Goal: Information Seeking & Learning: Learn about a topic

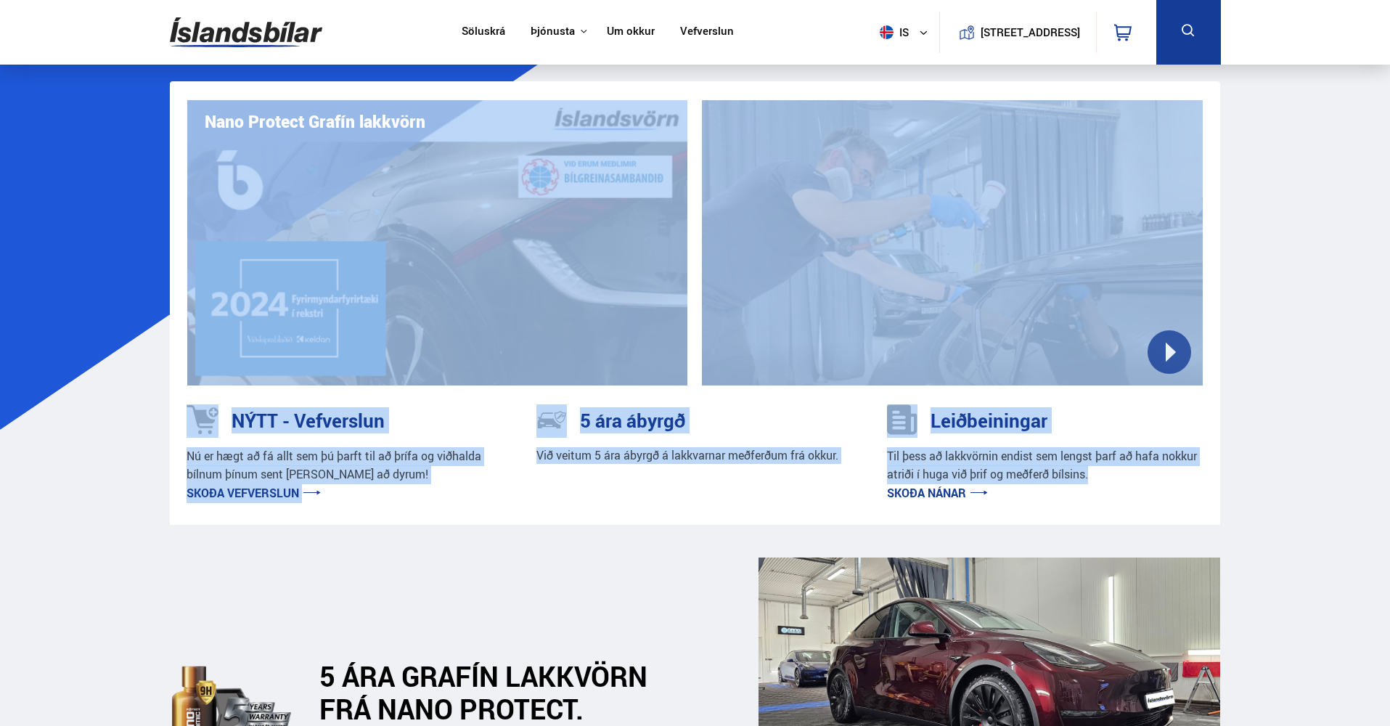
drag, startPoint x: 47, startPoint y: 284, endPoint x: 1232, endPoint y: 483, distance: 1201.5
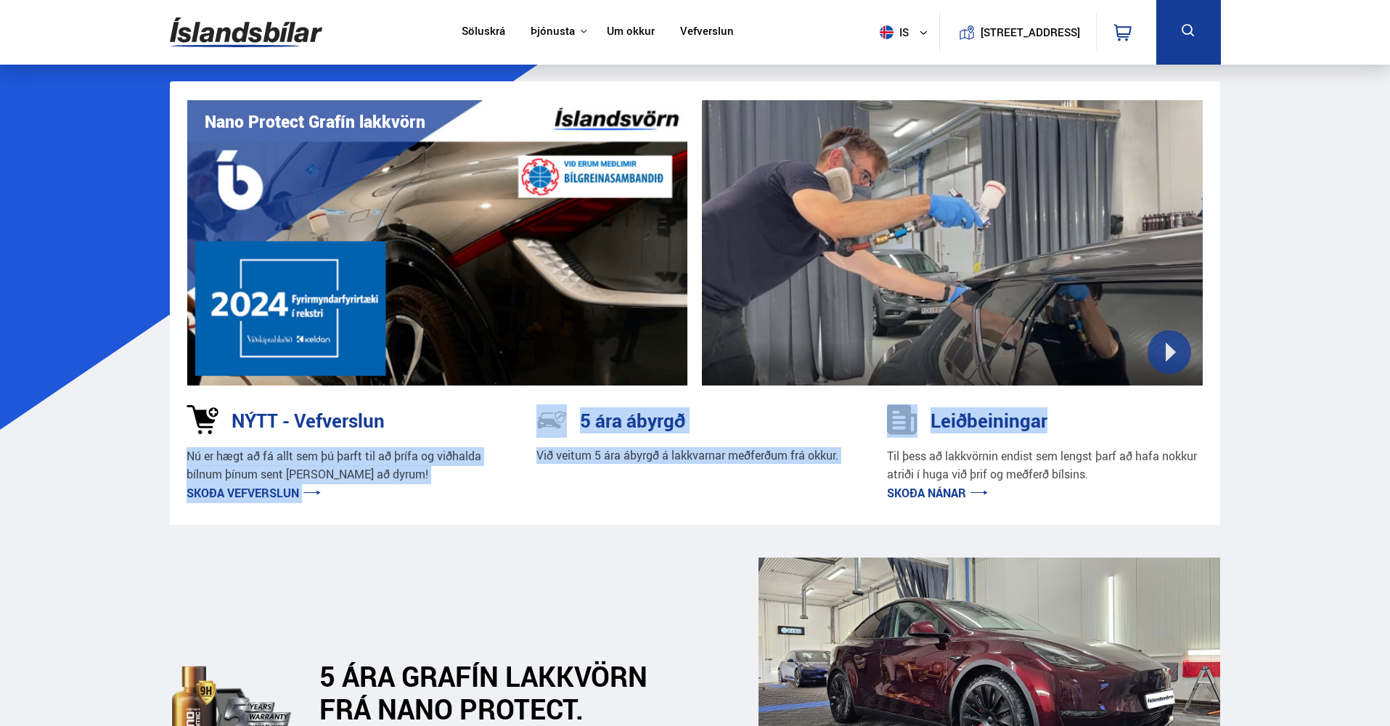
drag, startPoint x: 1348, startPoint y: 497, endPoint x: 0, endPoint y: 475, distance: 1347.8
click at [221, 497] on link "Skoða vefverslun" at bounding box center [253, 493] width 134 height 16
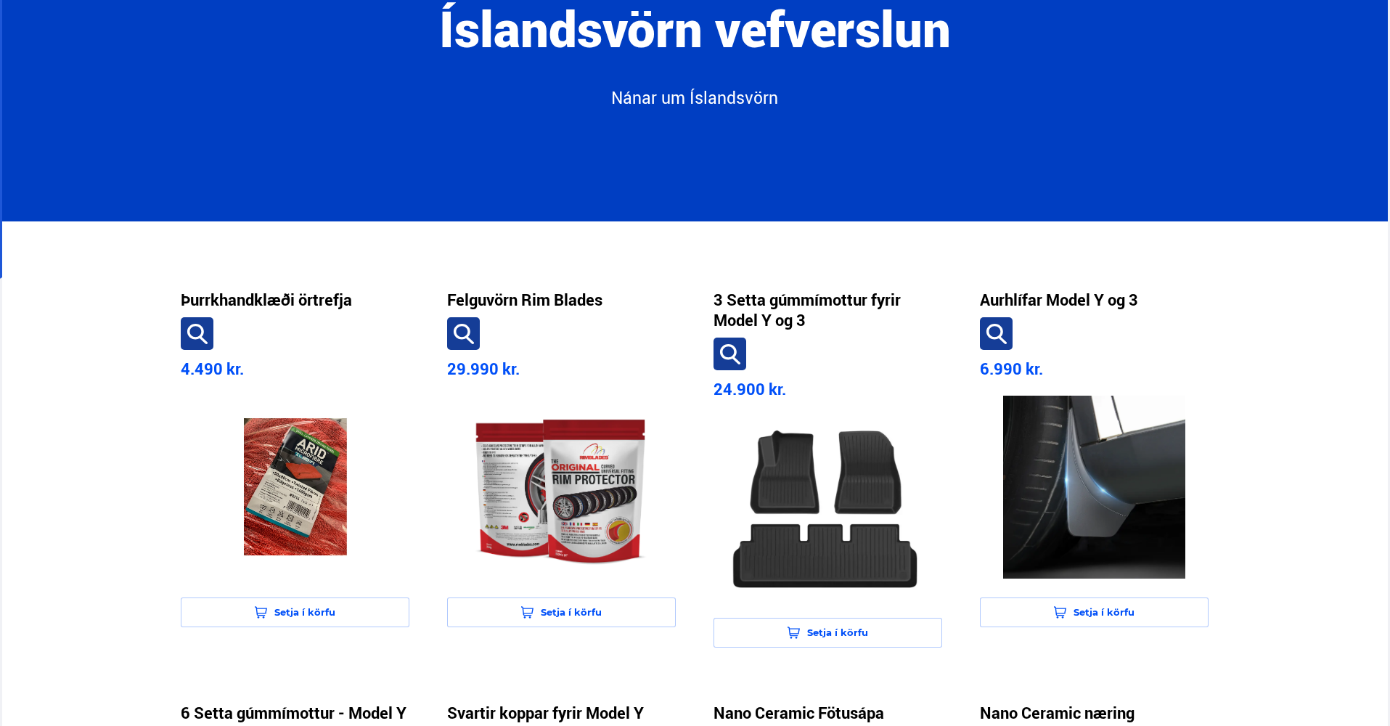
scroll to position [290, 0]
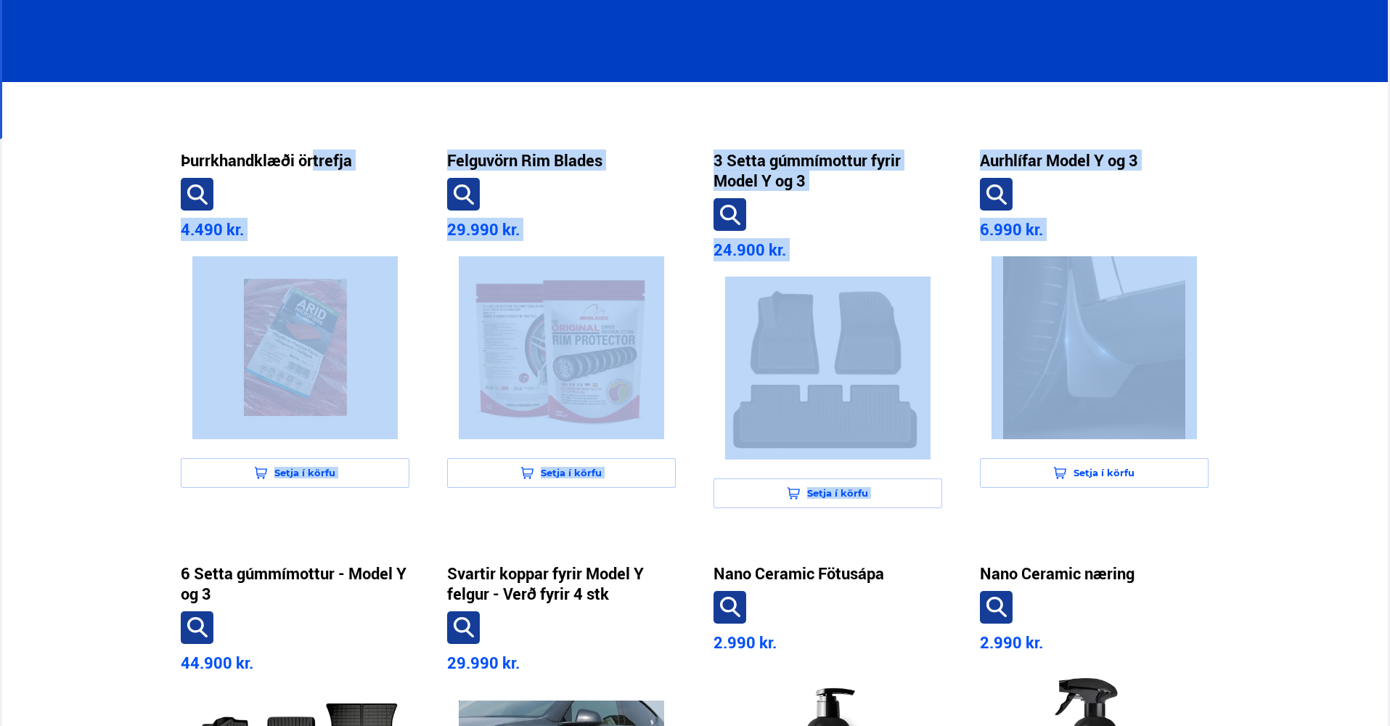
drag, startPoint x: 6, startPoint y: 117, endPoint x: 1239, endPoint y: 435, distance: 1273.2
click at [1239, 435] on section "Þurrkhandklæði örtrefja 4.490 kr. Setja í körfu Felguvörn Rim Blades 29.990 kr.…" at bounding box center [695, 735] width 1386 height 1306
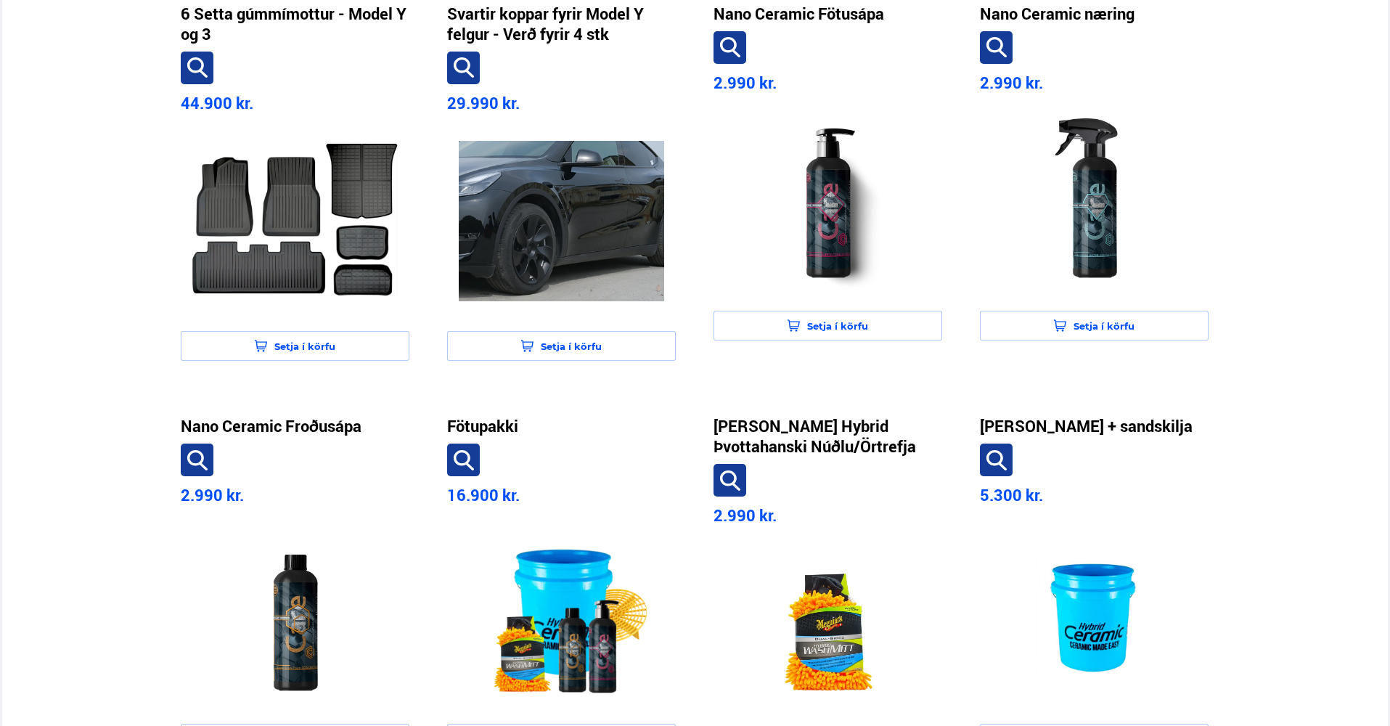
click at [1246, 520] on section "Þurrkhandklæði örtrefja 4.490 kr. Setja í körfu Felguvörn Rim Blades 29.990 kr.…" at bounding box center [695, 176] width 1386 height 1306
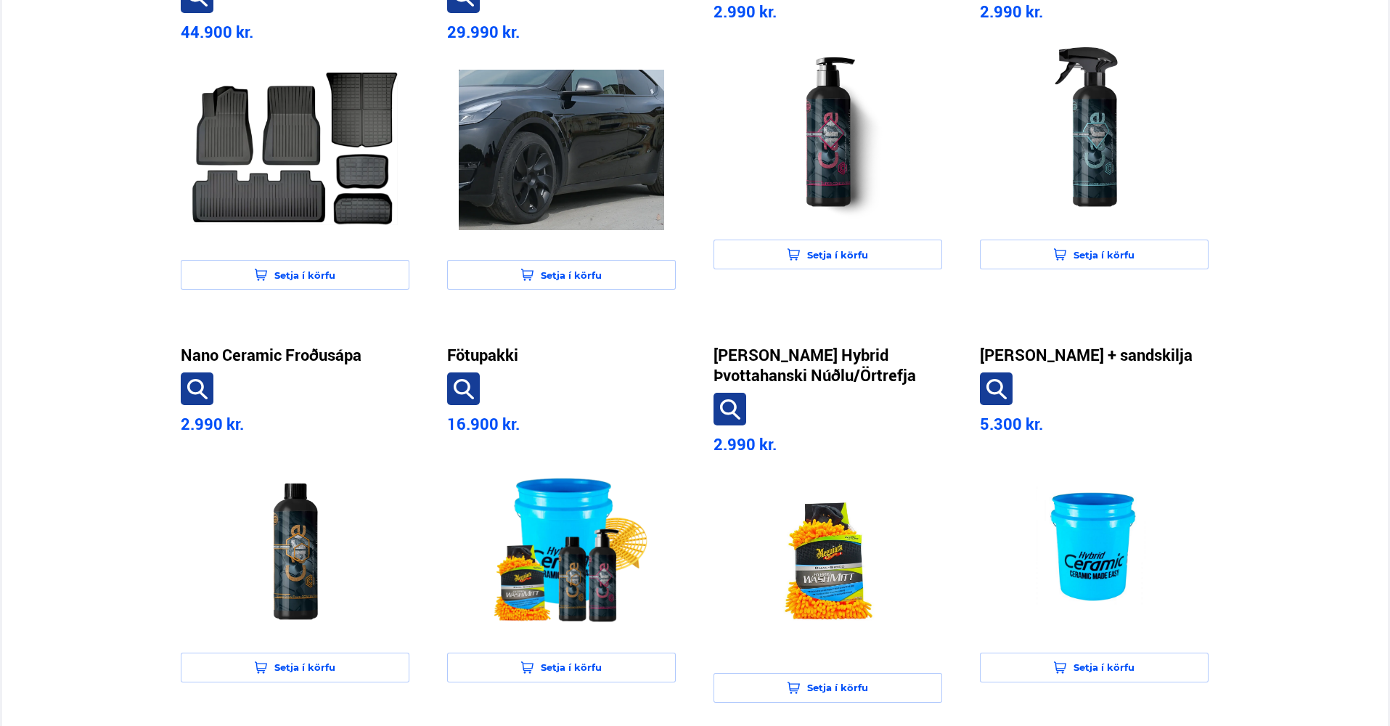
scroll to position [750, 0]
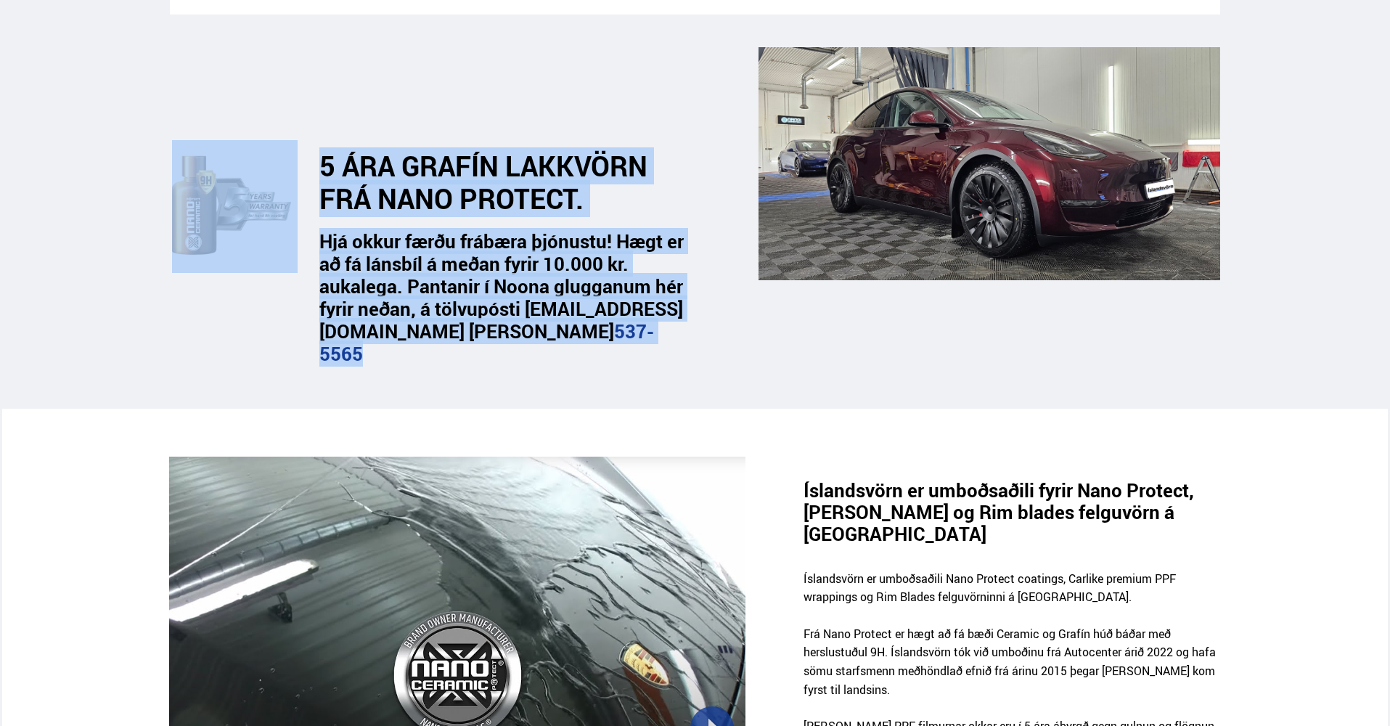
drag, startPoint x: 148, startPoint y: 182, endPoint x: 666, endPoint y: 386, distance: 556.8
click at [665, 387] on section "5 ÁRA GRAFÍN LAKKVÖRN FRÁ NANO PROTECT. Hjá okkur færðu frábæra þjónustu! Hægt …" at bounding box center [695, 211] width 1074 height 393
drag, startPoint x: 634, startPoint y: 372, endPoint x: 21, endPoint y: 133, distance: 657.6
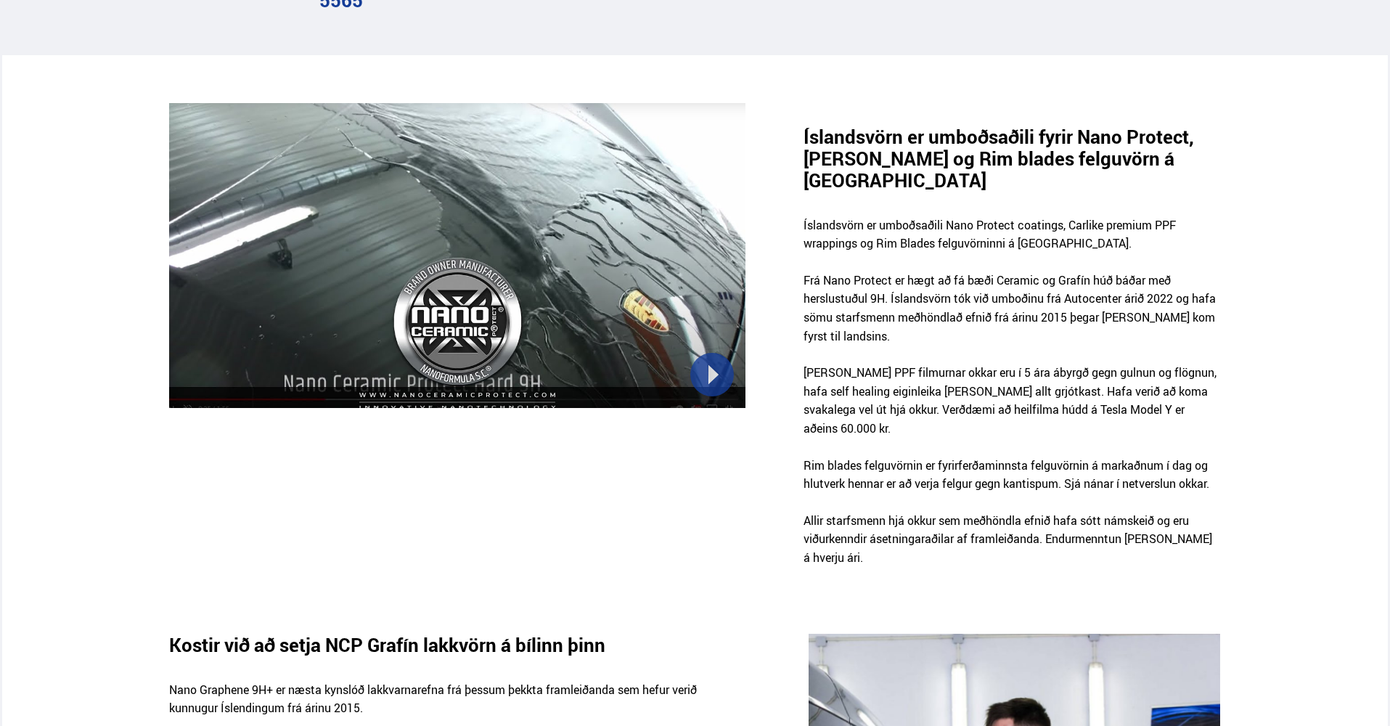
scroll to position [784, 0]
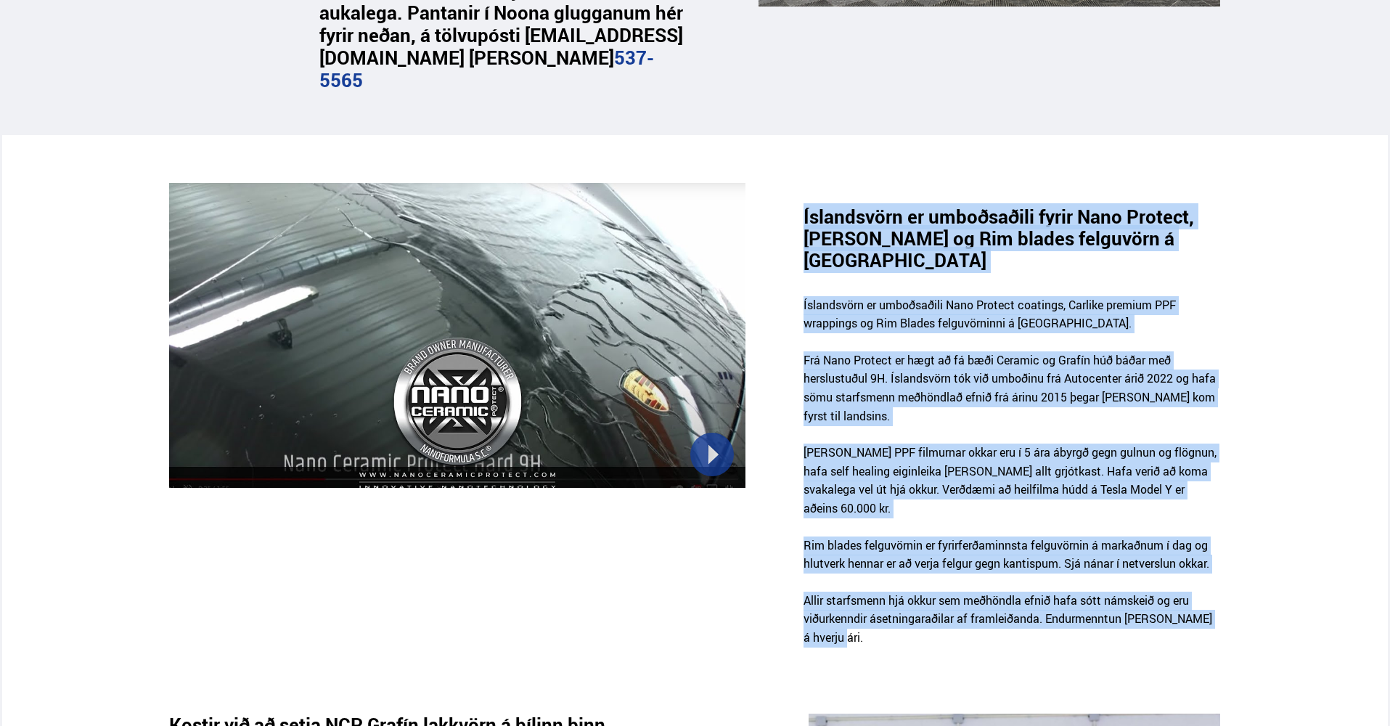
drag, startPoint x: 790, startPoint y: 194, endPoint x: 993, endPoint y: 615, distance: 467.7
click at [995, 612] on div "Íslandsvörn er umboðsaðili fyrir Nano Protect, [PERSON_NAME] og Rim blades felg…" at bounding box center [694, 424] width 1074 height 483
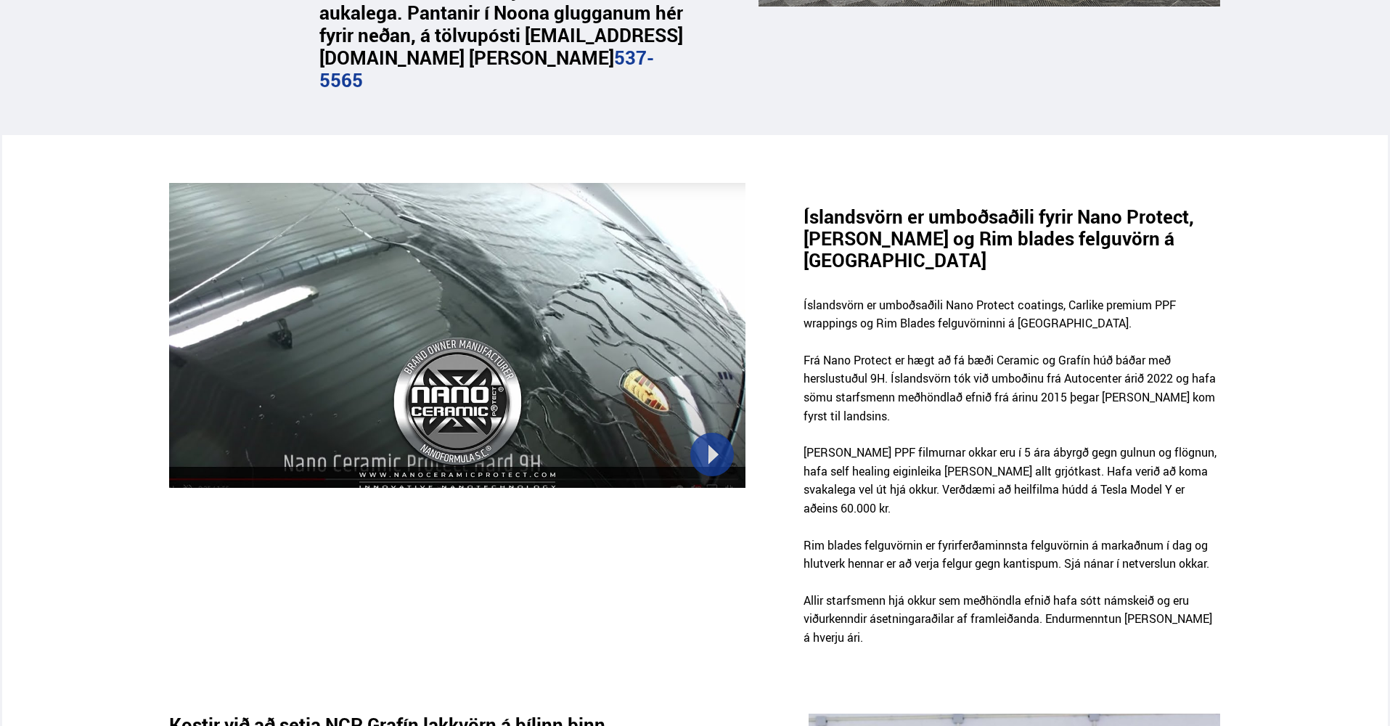
click at [993, 615] on p "Allir starfsmenn hjá okkur sem meðhöndla efnið hafa sótt námskeið og eru viðurk…" at bounding box center [1011, 628] width 417 height 74
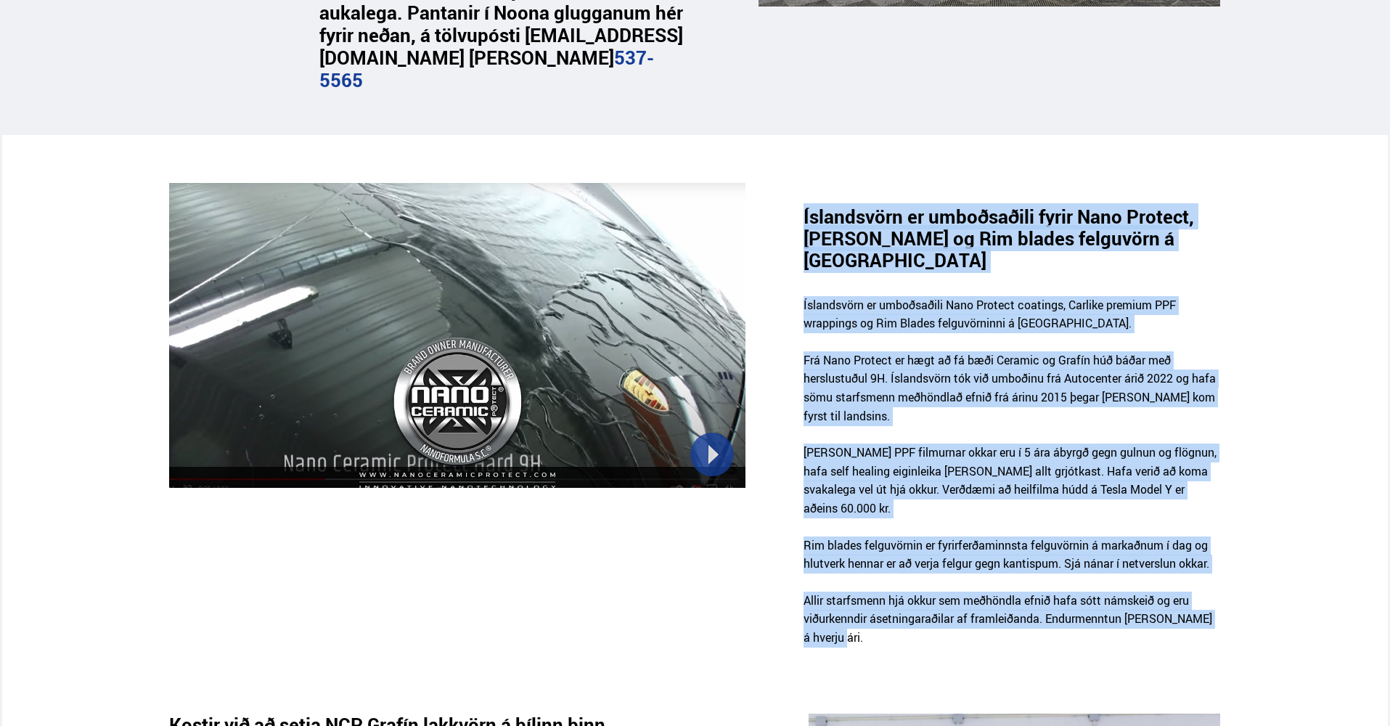
drag, startPoint x: 920, startPoint y: 502, endPoint x: 807, endPoint y: 197, distance: 325.8
click at [807, 197] on div "Íslandsvörn er umboðsaðili fyrir Nano Protect, [PERSON_NAME] og Rim blades felg…" at bounding box center [1011, 424] width 417 height 483
click at [807, 197] on div "Íslandsvörn er umboðsaðili fyrir Nano Protect, [PERSON_NAME] og Rim blades felg…" at bounding box center [1011, 227] width 417 height 88
drag, startPoint x: 807, startPoint y: 197, endPoint x: 896, endPoint y: 632, distance: 444.5
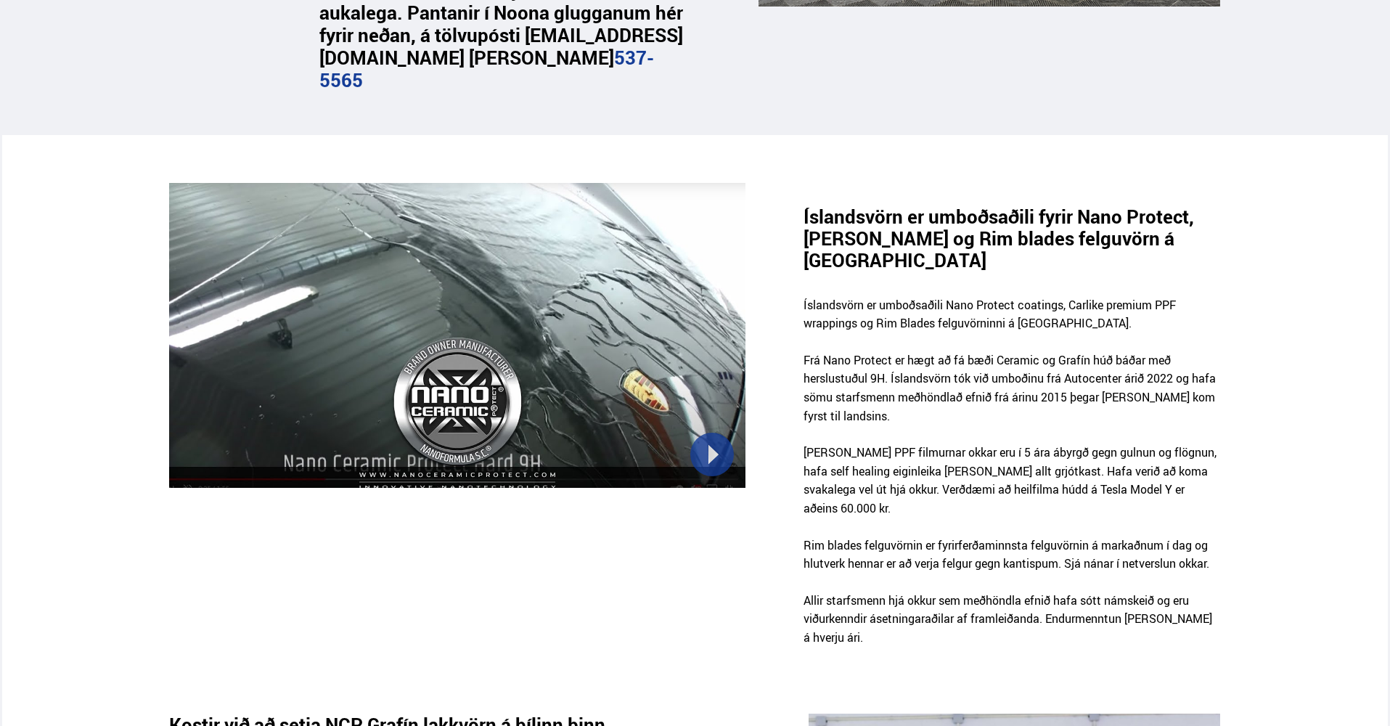
click at [887, 610] on p "Allir starfsmenn hjá okkur sem meðhöndla efnið hafa sótt námskeið og eru viðurk…" at bounding box center [1011, 628] width 417 height 74
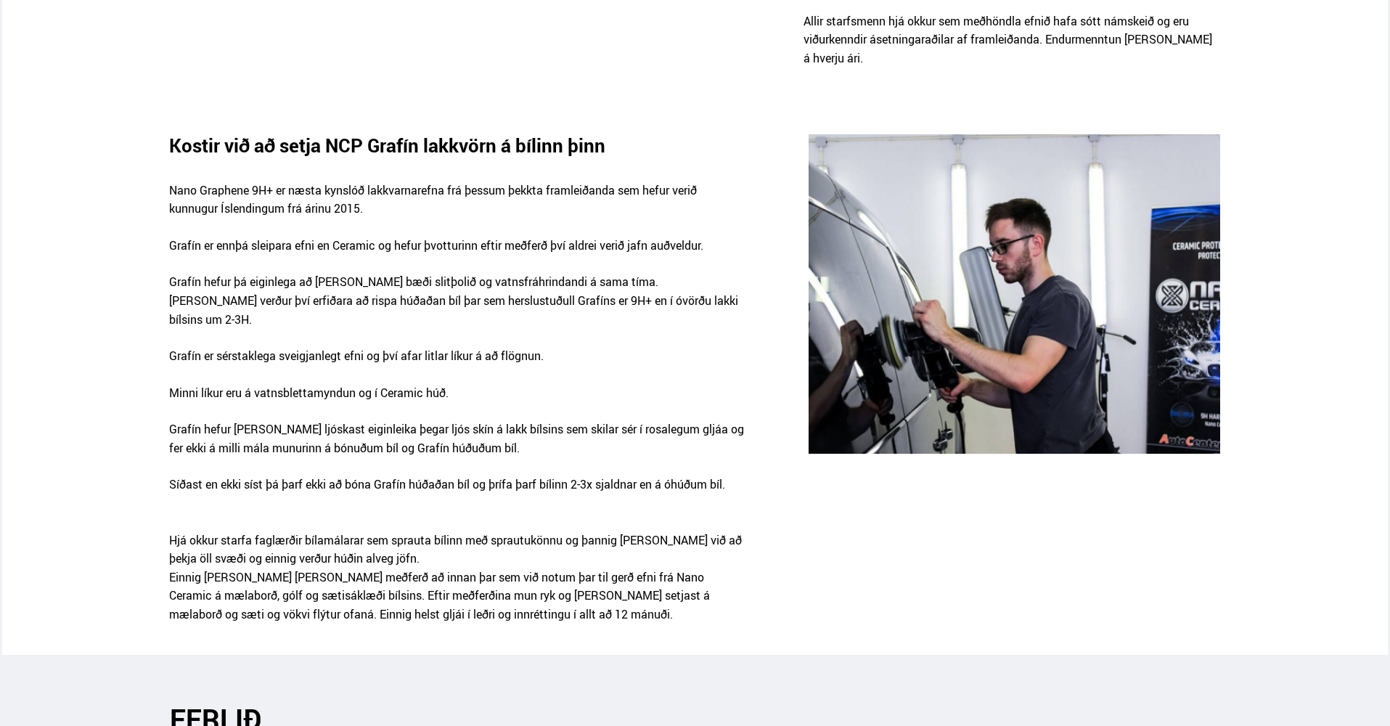
scroll to position [1333, 0]
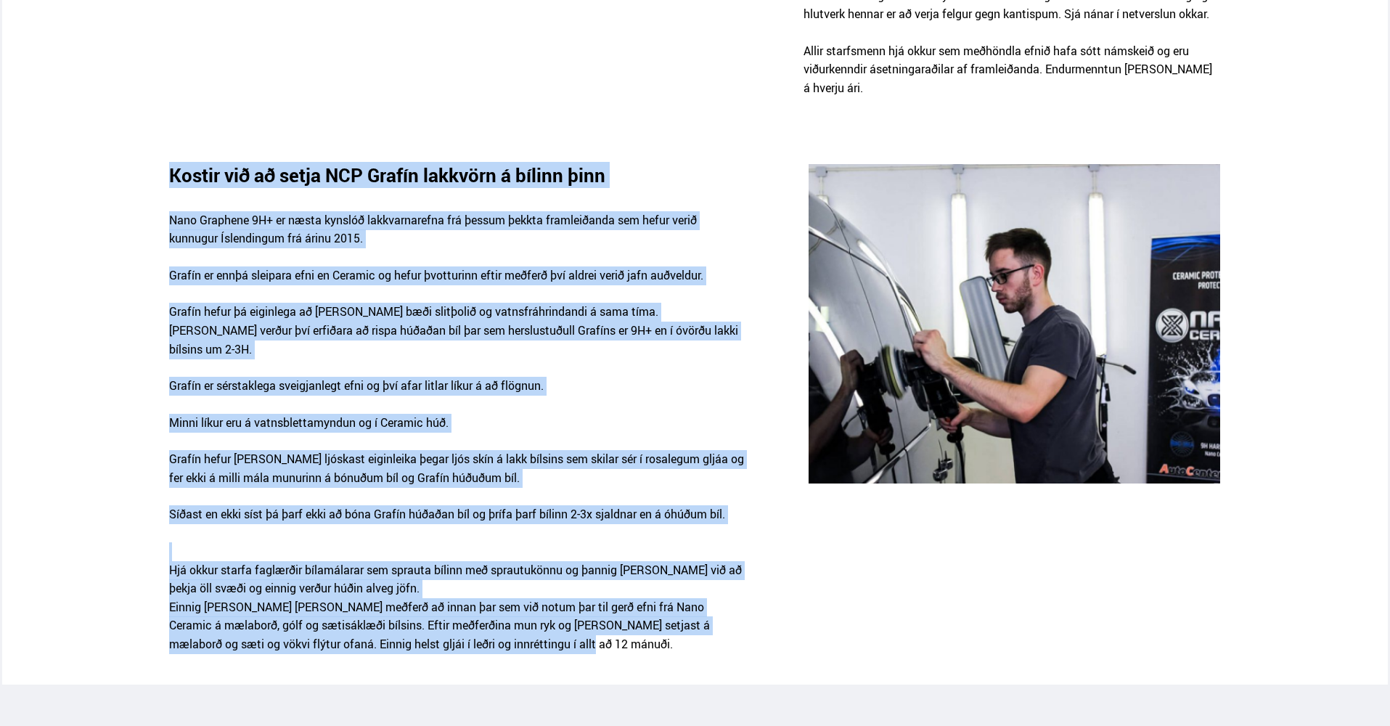
drag, startPoint x: 124, startPoint y: 99, endPoint x: 576, endPoint y: 604, distance: 678.4
click at [577, 606] on section "Kostir við að setja NCP Grafín lakkvörn á bílinn þinn Nano Graphene 9H+ er næst…" at bounding box center [695, 400] width 1386 height 568
click at [576, 604] on p "Hjá okkur starfa faglærðir bílamálarar sem sprauta bílinn með sprautukönnu og þ…" at bounding box center [456, 607] width 575 height 130
drag, startPoint x: 571, startPoint y: 593, endPoint x: 148, endPoint y: 105, distance: 645.6
click at [148, 116] on section "Kostir við að setja NCP Grafín lakkvörn á bílinn þinn Nano Graphene 9H+ er næst…" at bounding box center [695, 400] width 1386 height 568
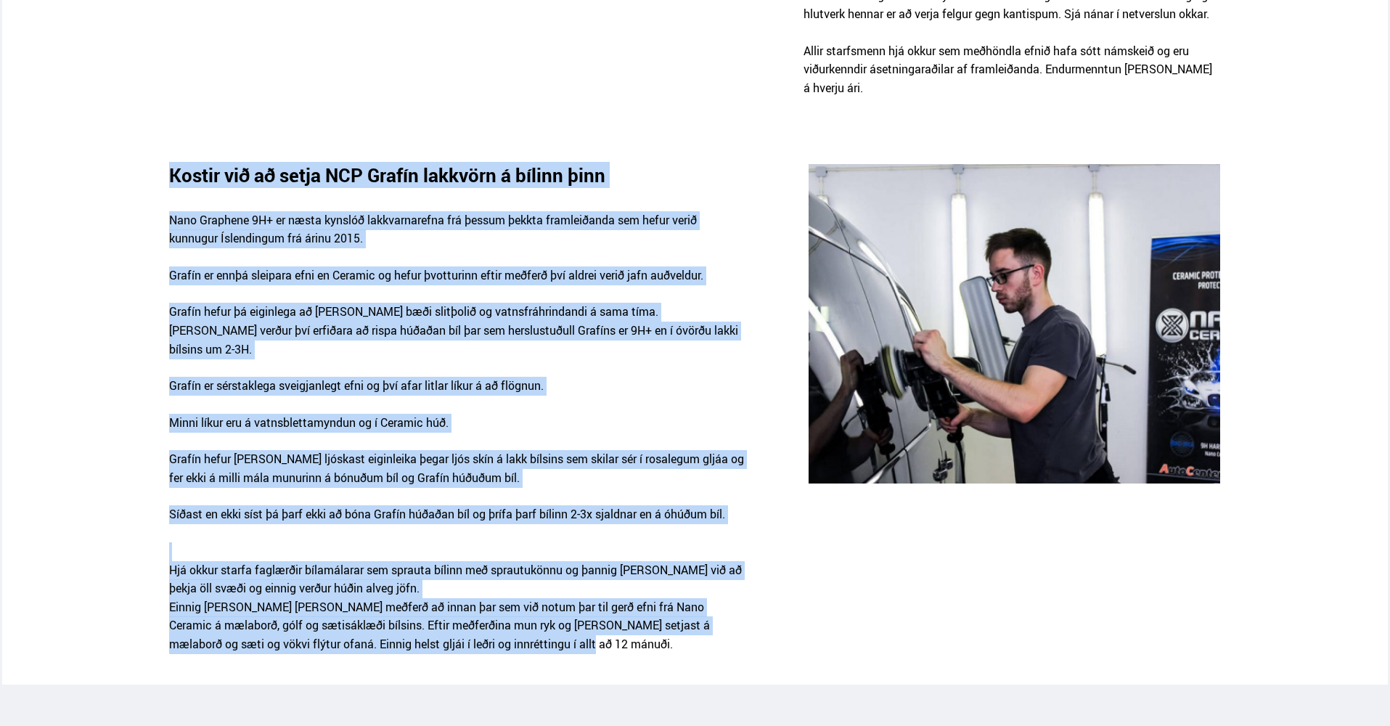
click at [147, 164] on div "Kostir við að setja NCP Grafín lakkvörn á bílinn þinn Nano Graphene 9H+ er næst…" at bounding box center [695, 418] width 1386 height 508
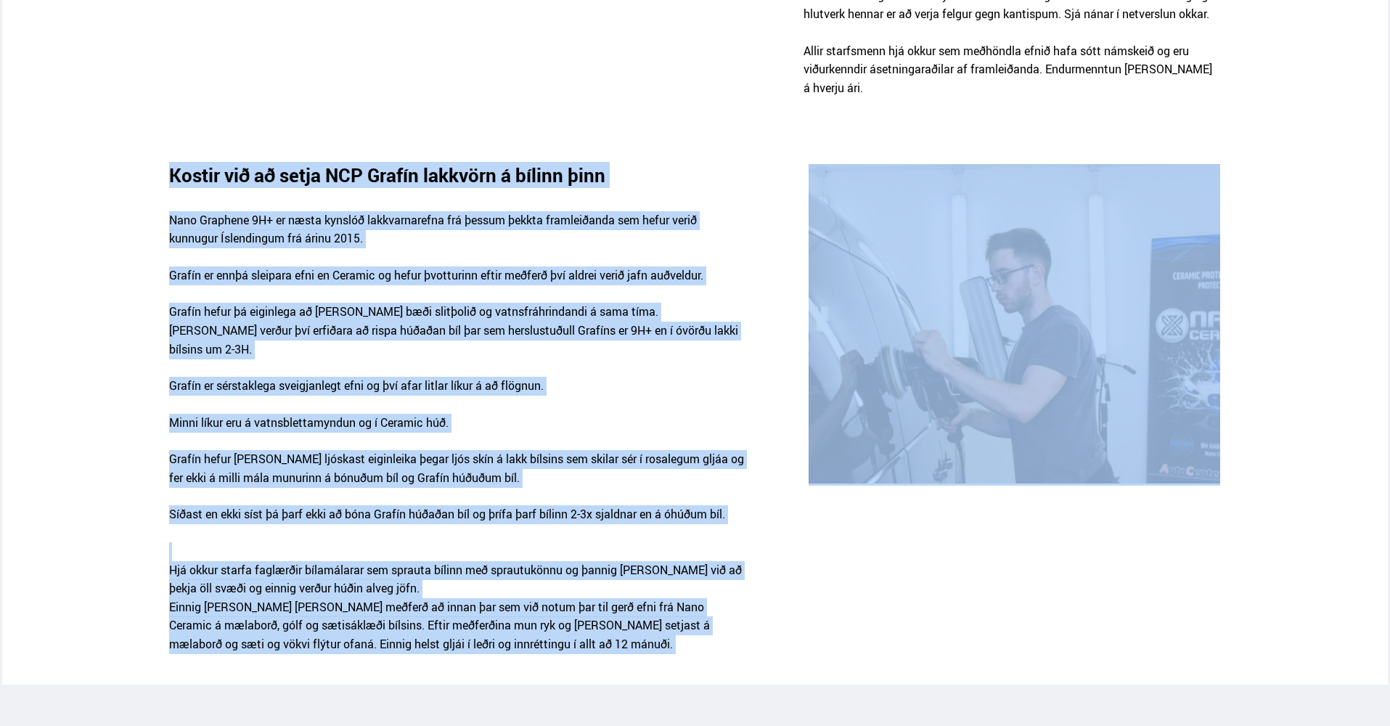
drag, startPoint x: 413, startPoint y: 482, endPoint x: 556, endPoint y: 593, distance: 181.0
click at [565, 620] on section "Kostir við að setja NCP Grafín lakkvörn á bílinn þinn Nano Graphene 9H+ er næst…" at bounding box center [695, 400] width 1386 height 568
click at [555, 589] on p "Hjá okkur starfa faglærðir bílamálarar sem sprauta bílinn með sprautukönnu og þ…" at bounding box center [456, 607] width 575 height 130
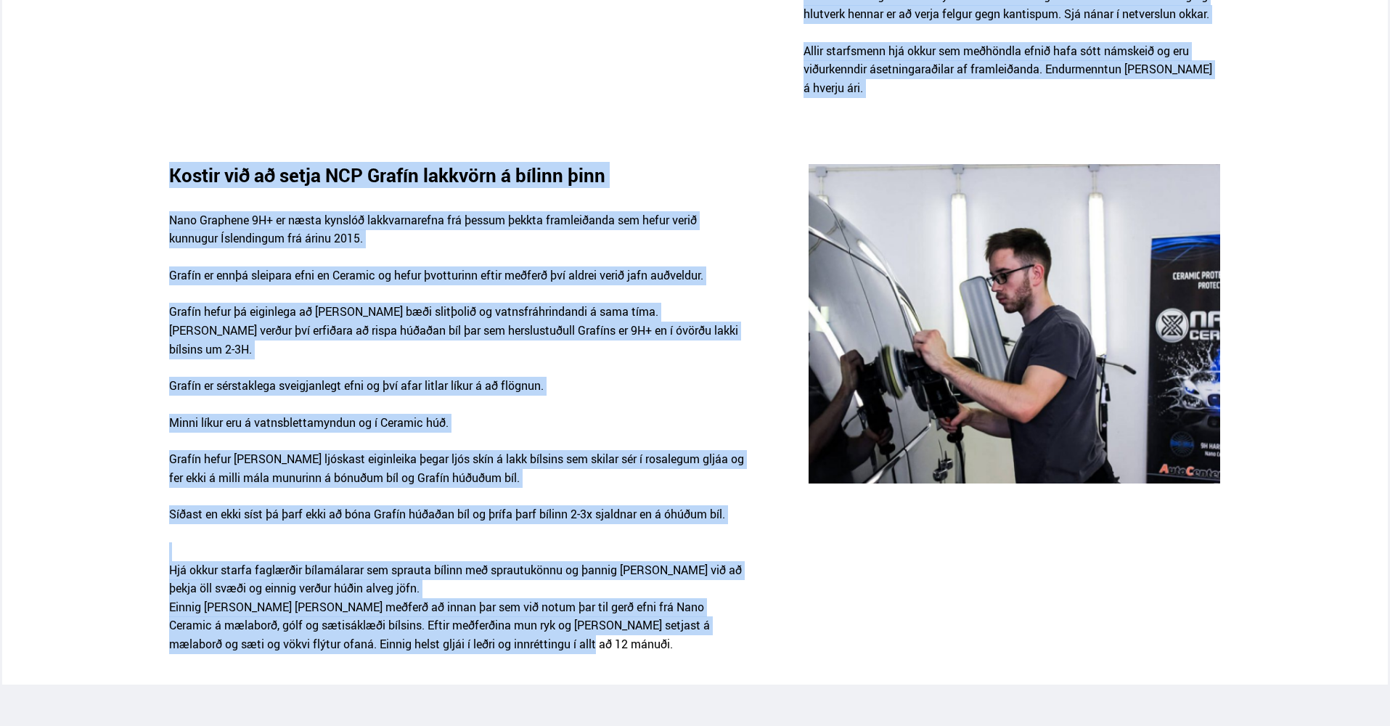
drag, startPoint x: 532, startPoint y: 562, endPoint x: 97, endPoint y: 111, distance: 626.1
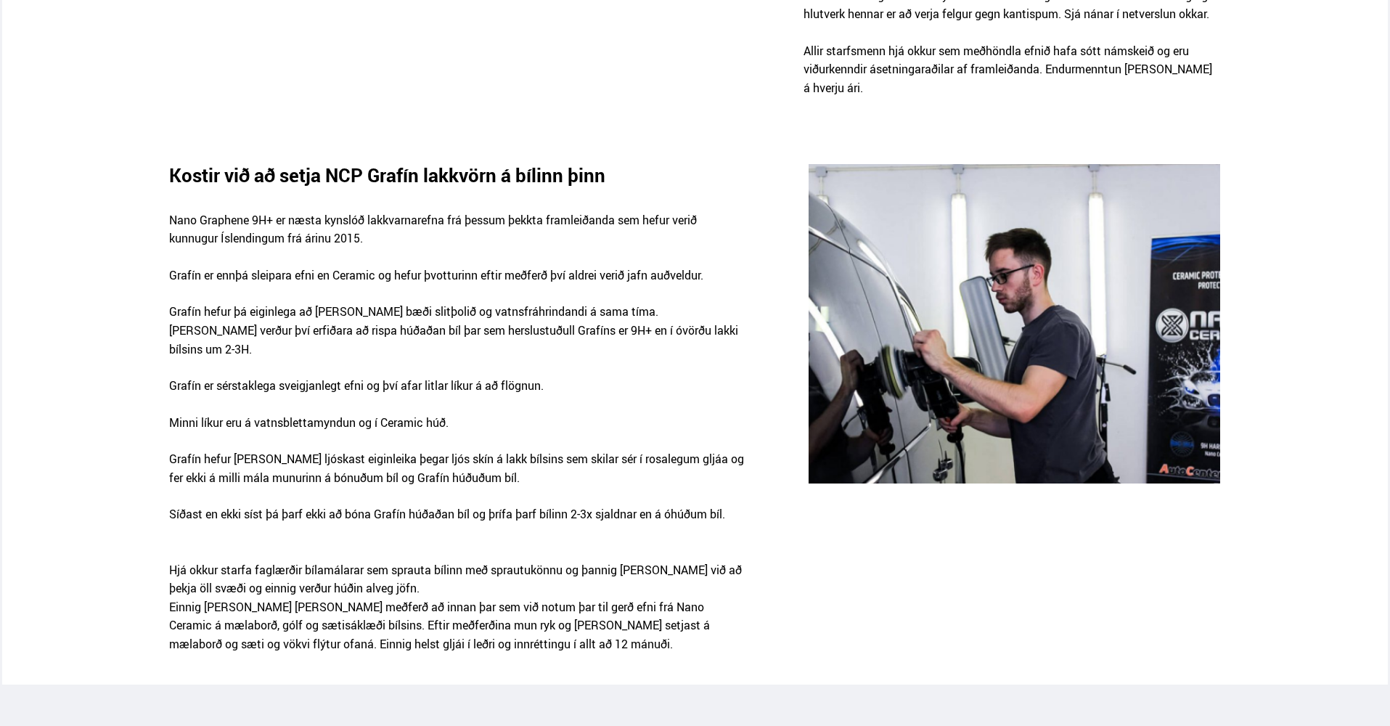
click at [107, 122] on section "Kostir við að setja NCP Grafín lakkvörn á bílinn þinn Nano Graphene 9H+ er næst…" at bounding box center [695, 400] width 1386 height 568
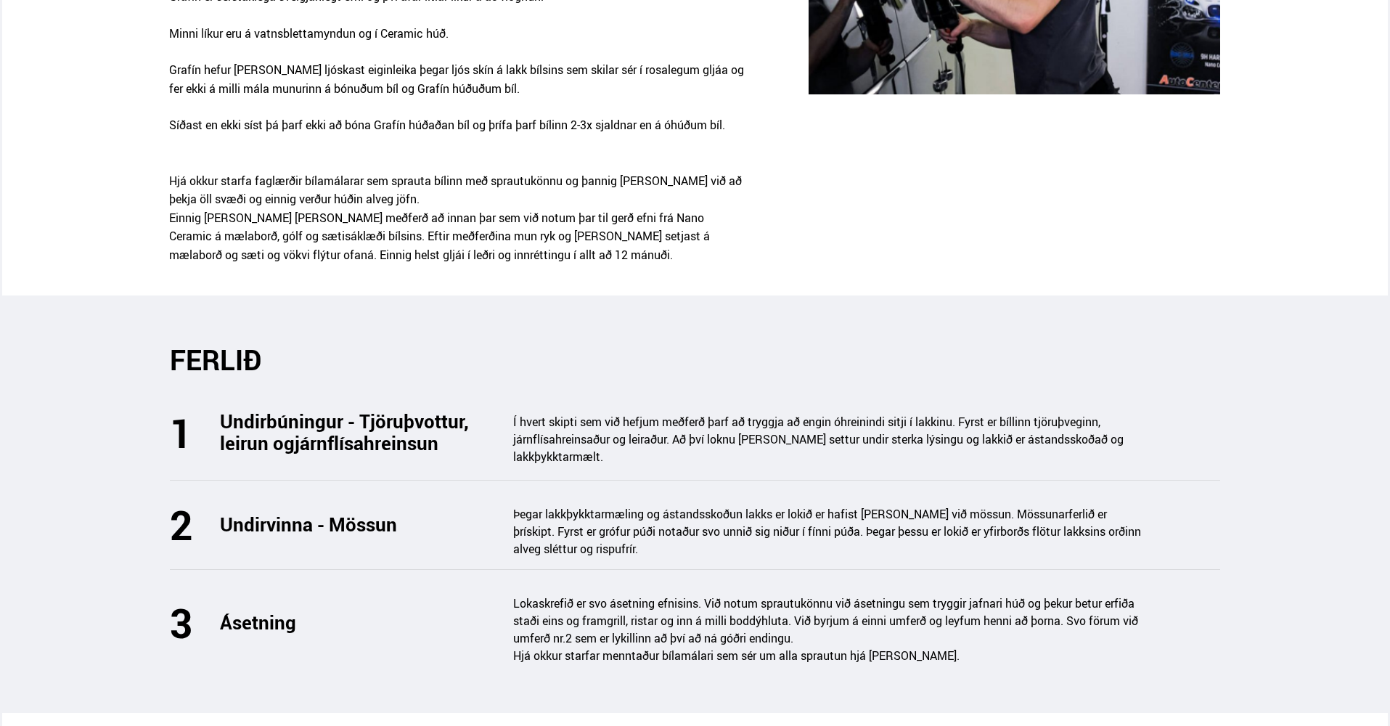
scroll to position [1782, 0]
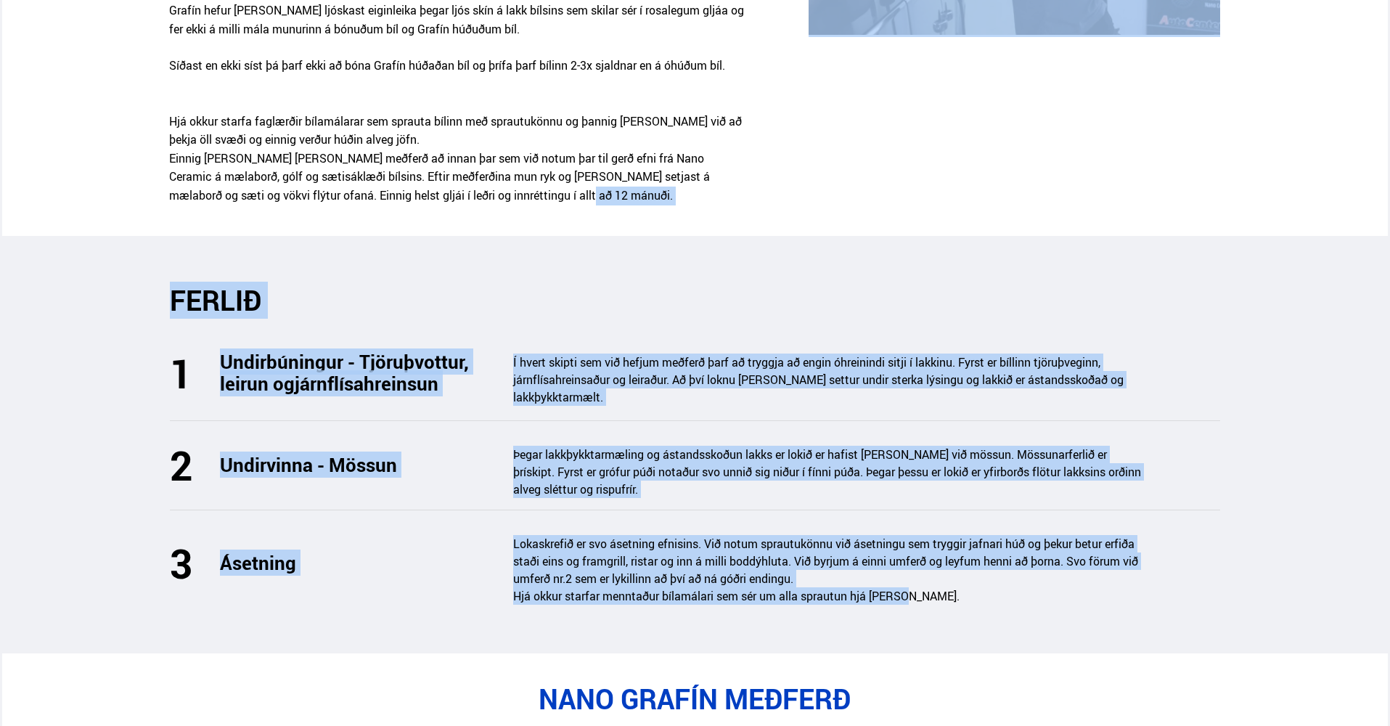
drag, startPoint x: 126, startPoint y: 192, endPoint x: 1035, endPoint y: 539, distance: 973.4
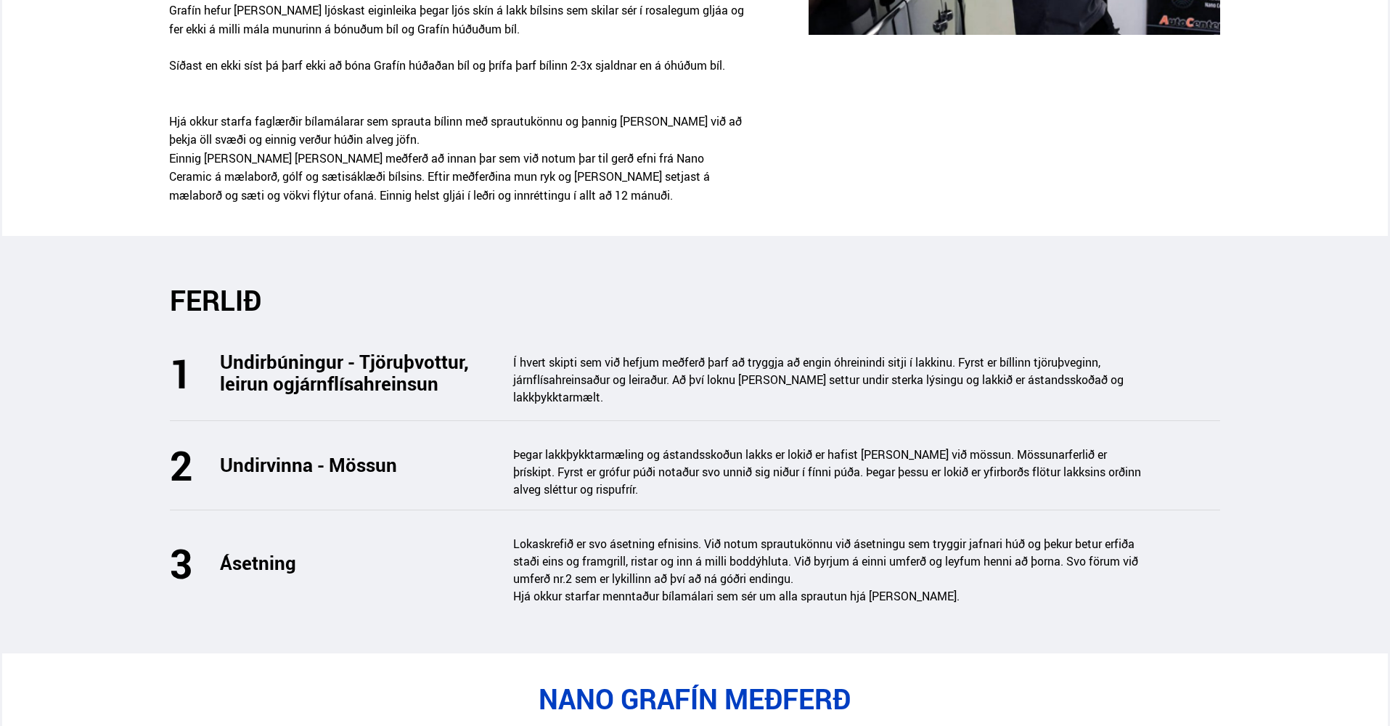
click at [1038, 549] on div "Ásetning Lokaskrefið er svo ásetning efnisins. Við notum sprautukönnu við ásetn…" at bounding box center [695, 575] width 1051 height 81
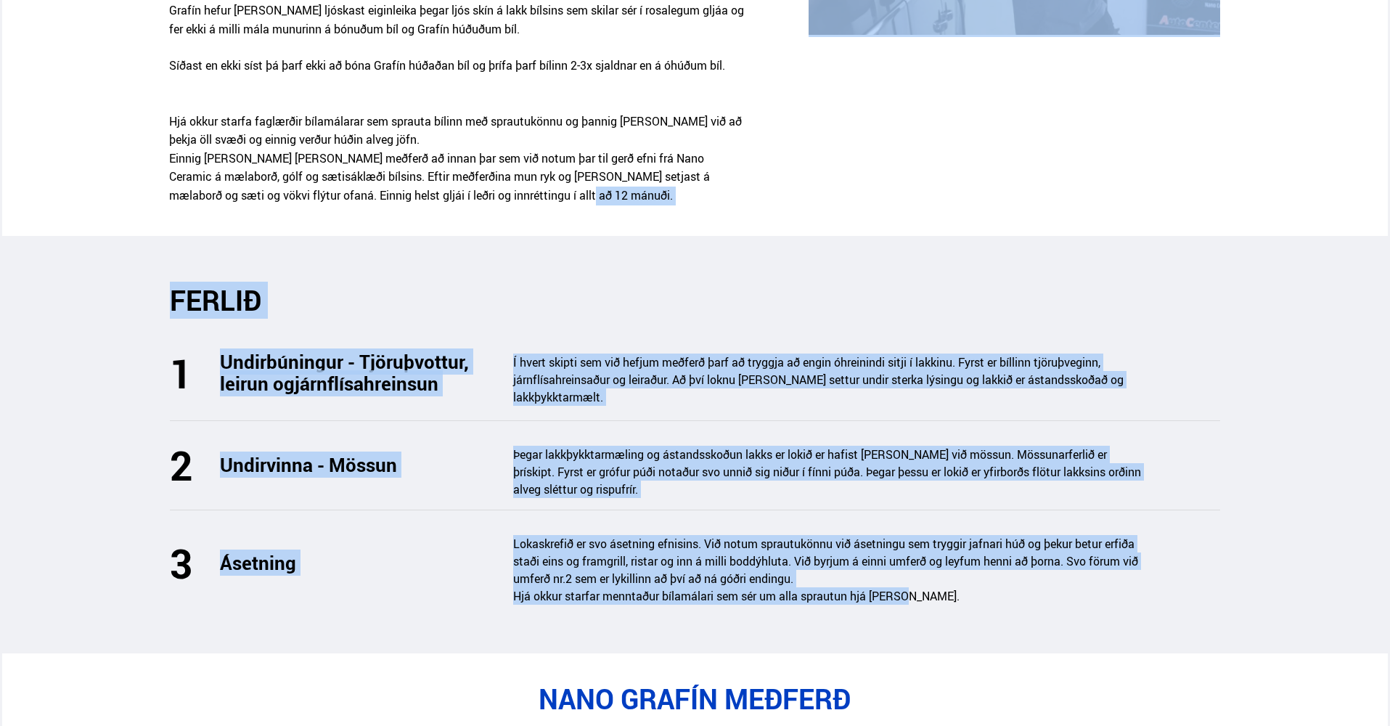
drag, startPoint x: 1025, startPoint y: 552, endPoint x: 37, endPoint y: 235, distance: 1037.3
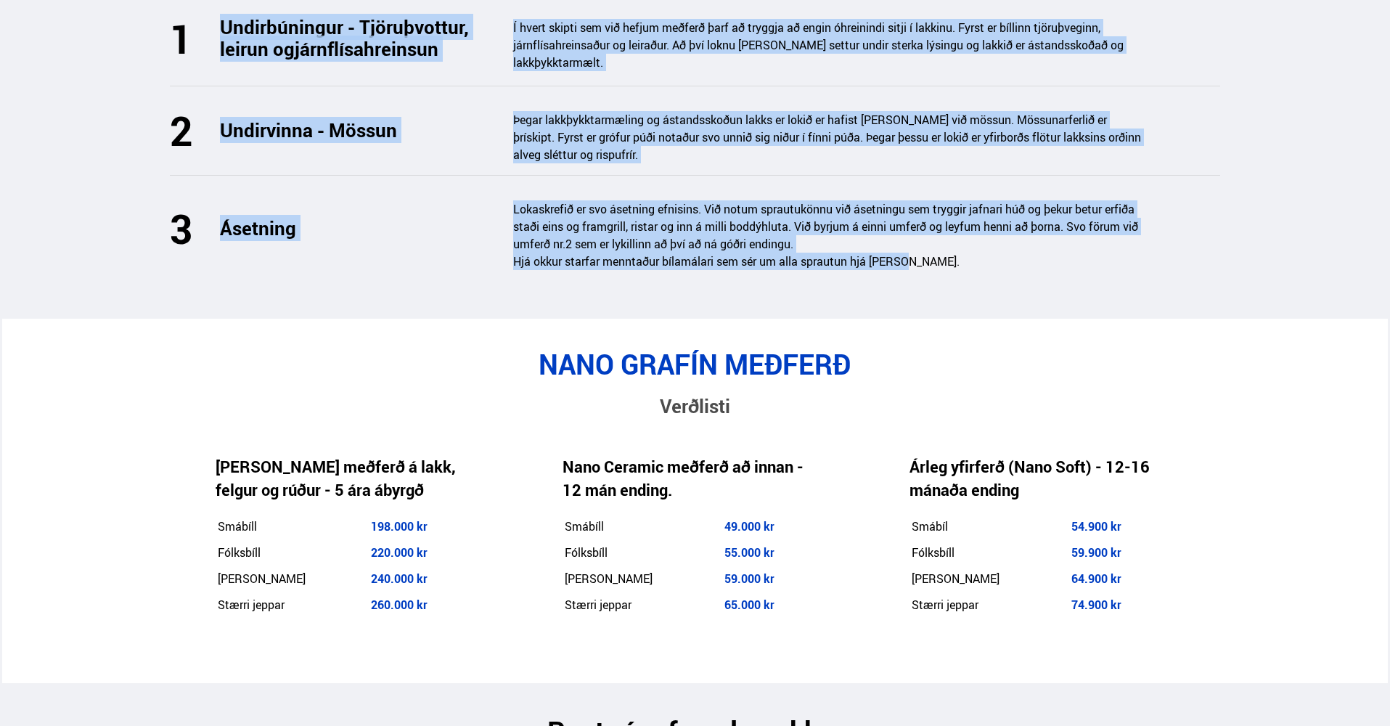
scroll to position [2226, 0]
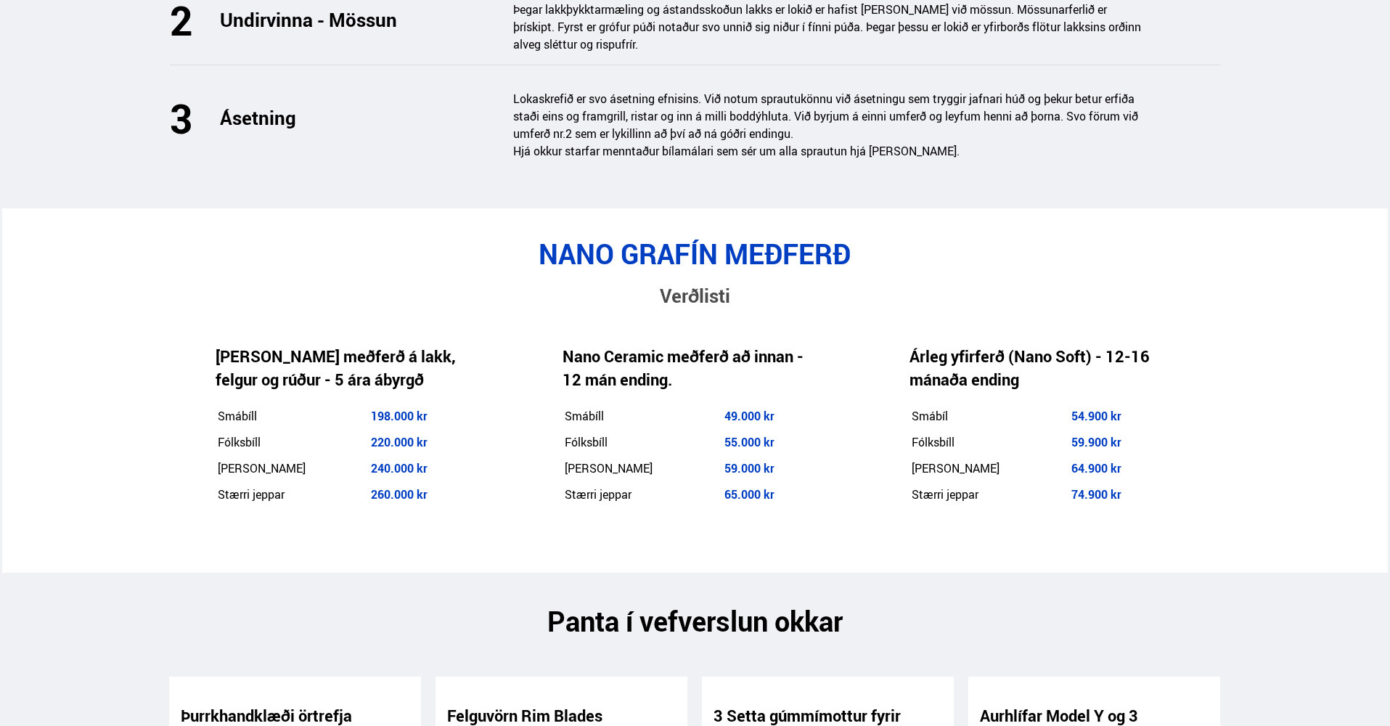
click at [182, 270] on div "Verðlisti" at bounding box center [694, 290] width 1051 height 40
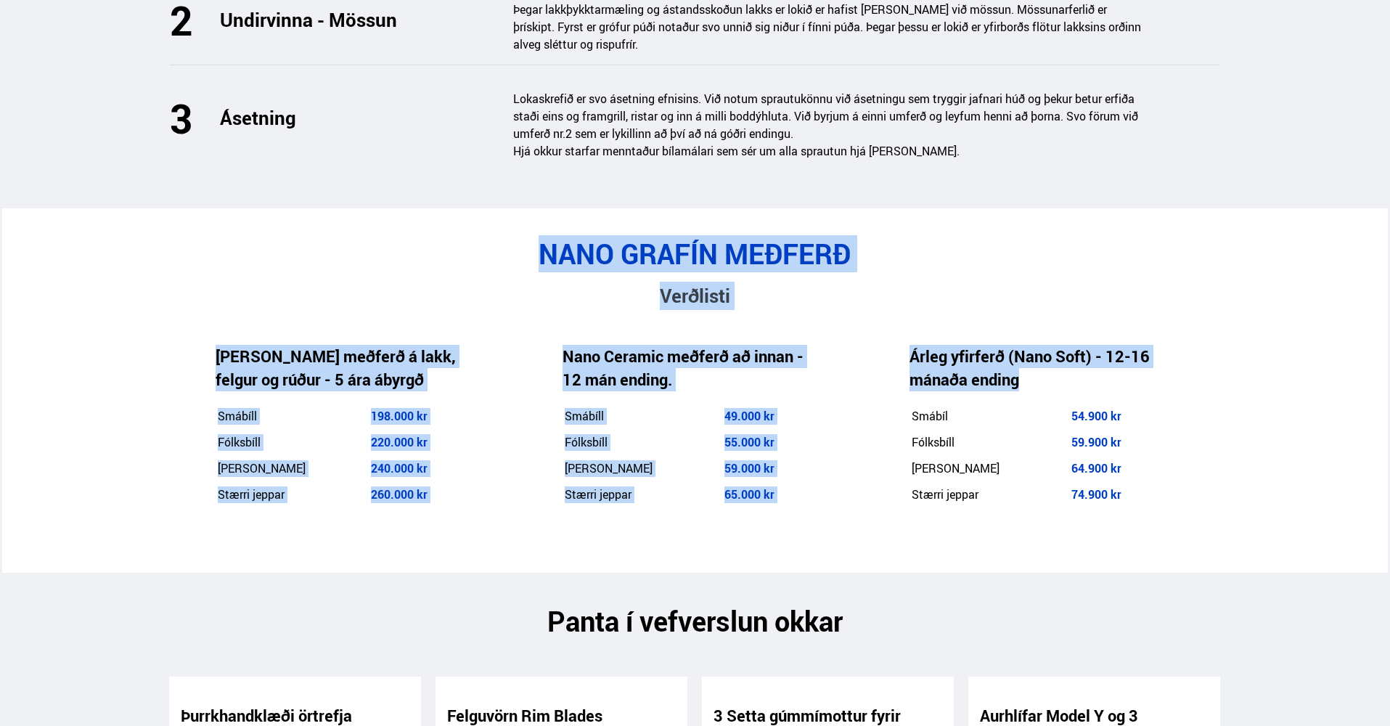
drag, startPoint x: 200, startPoint y: 208, endPoint x: 1107, endPoint y: 456, distance: 940.6
click at [1106, 456] on div "NANO GRAFÍN MEÐFERÐ Verðlisti [PERSON_NAME] meðferð á lakk, felgur og rúður - 5…" at bounding box center [694, 390] width 1074 height 306
click at [1107, 456] on div "Árleg yfirferð (Nano Soft) - 12-16 mánaða ending Smábíl 54.900 kr Fólksbíll 59.…" at bounding box center [1036, 427] width 347 height 234
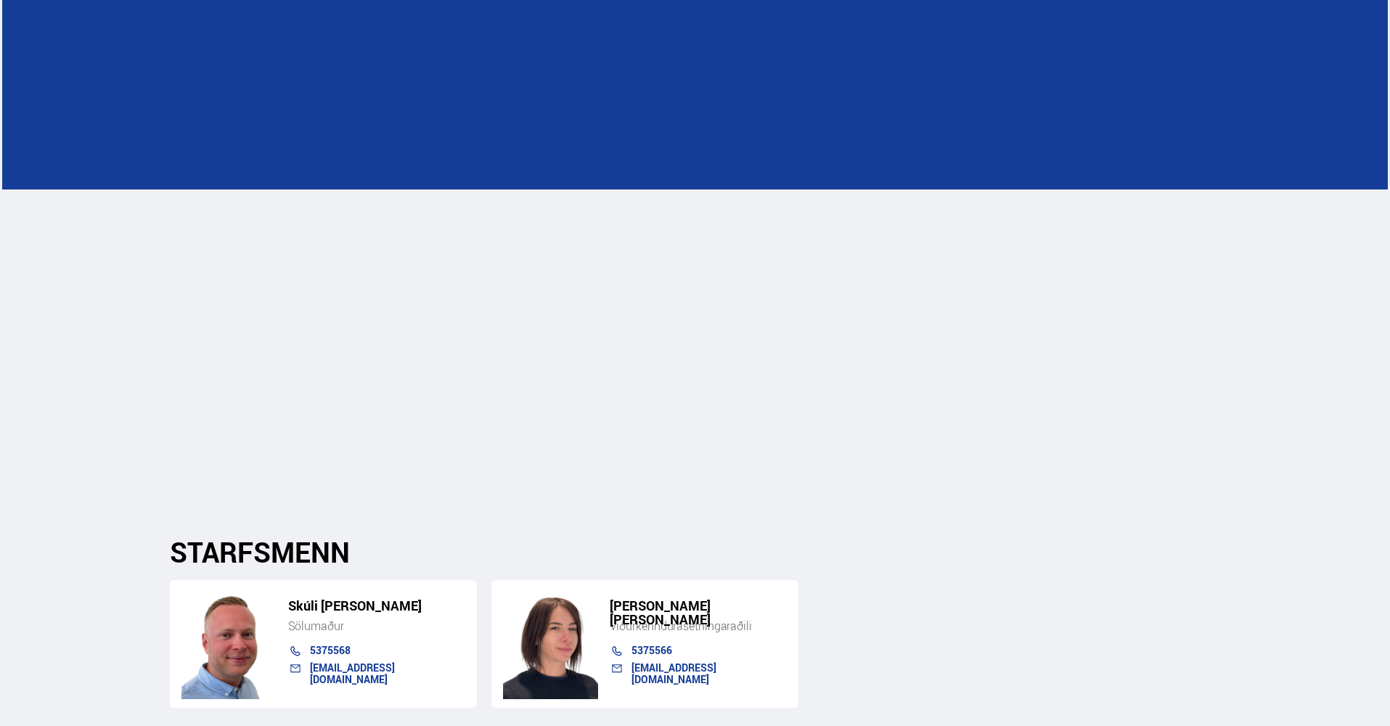
scroll to position [4139, 0]
